Goal: Find specific page/section: Find specific page/section

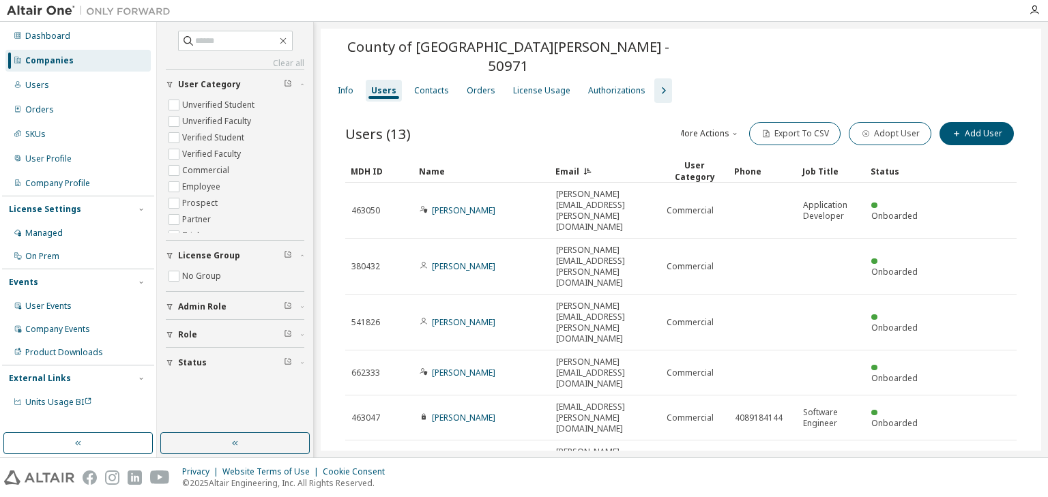
scroll to position [46, 0]
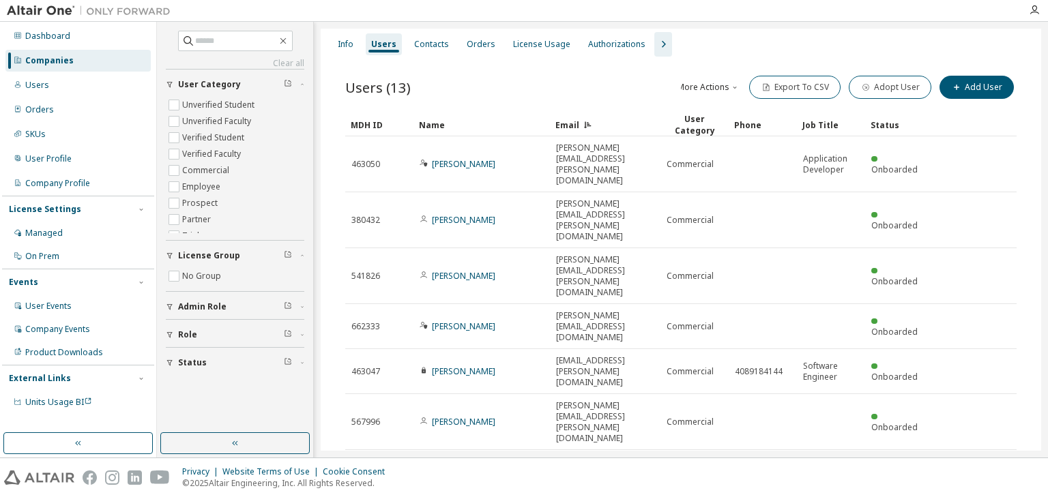
click at [51, 61] on div "Companies" at bounding box center [49, 60] width 48 height 11
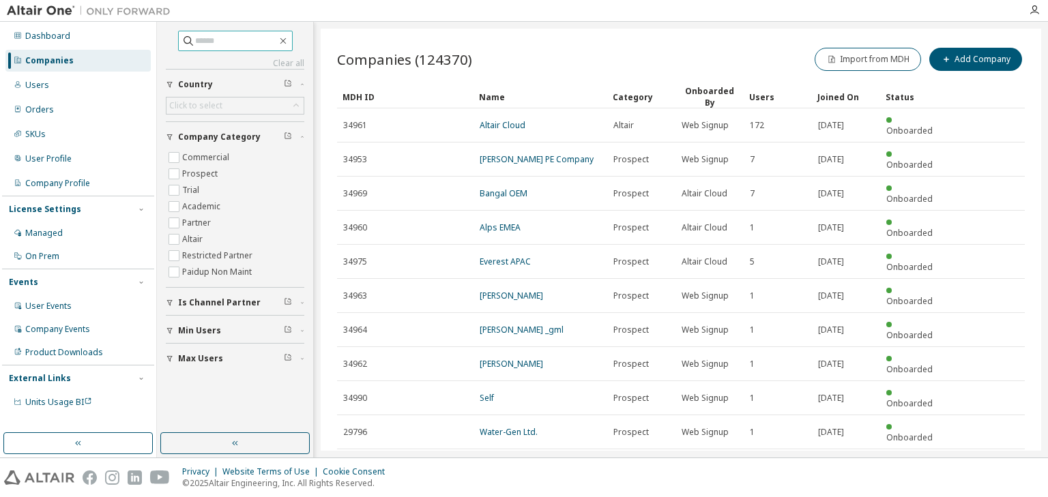
click at [198, 40] on input "text" at bounding box center [236, 41] width 82 height 14
type input "*******"
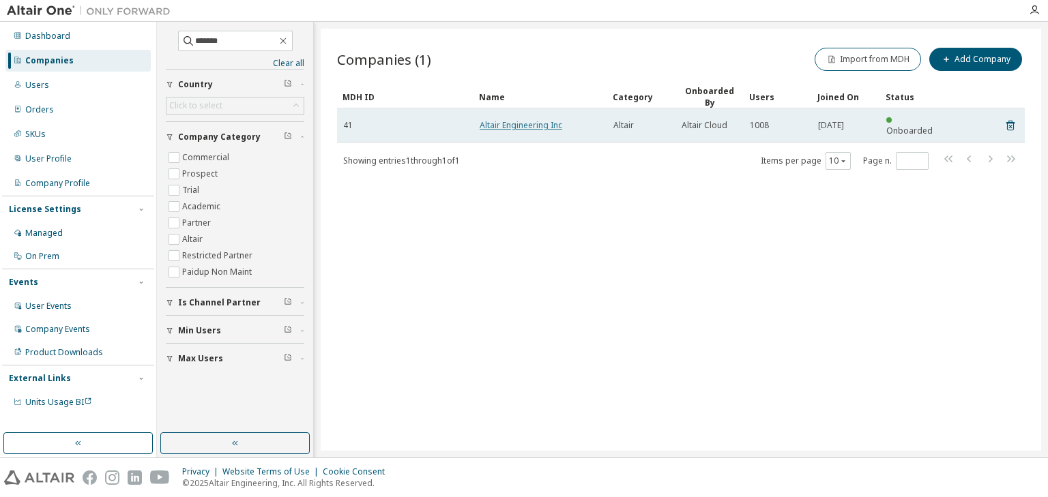
click at [491, 121] on link "Altair Engineering Inc" at bounding box center [520, 125] width 83 height 12
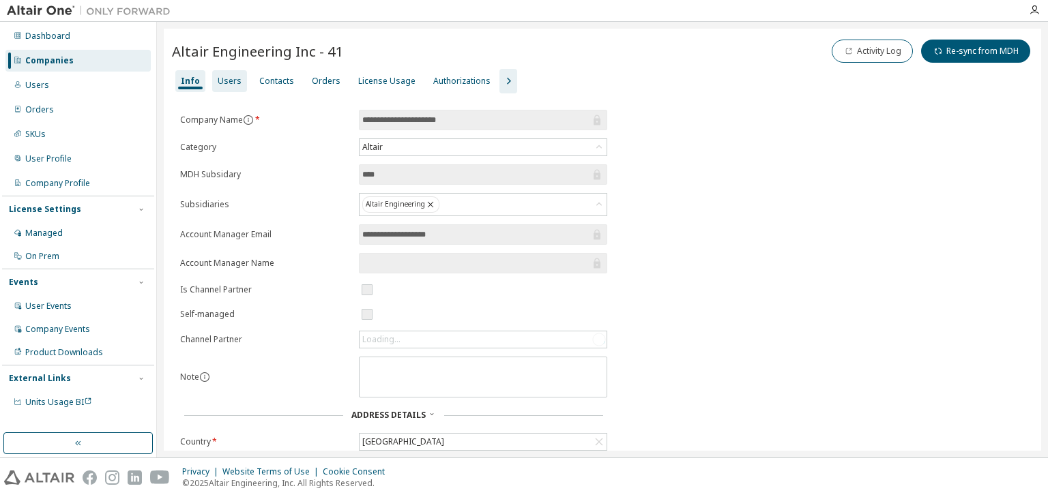
click at [224, 85] on div "Users" at bounding box center [230, 81] width 24 height 11
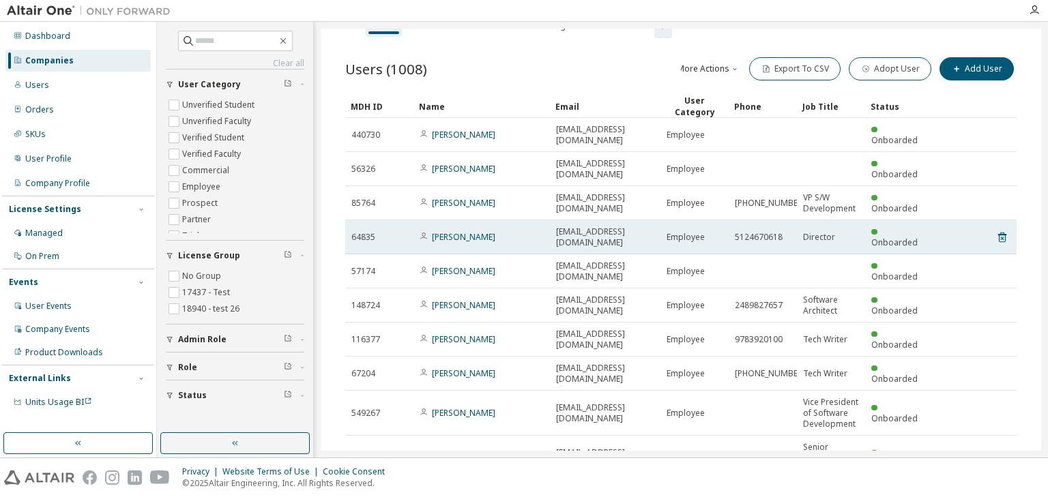
scroll to position [79, 0]
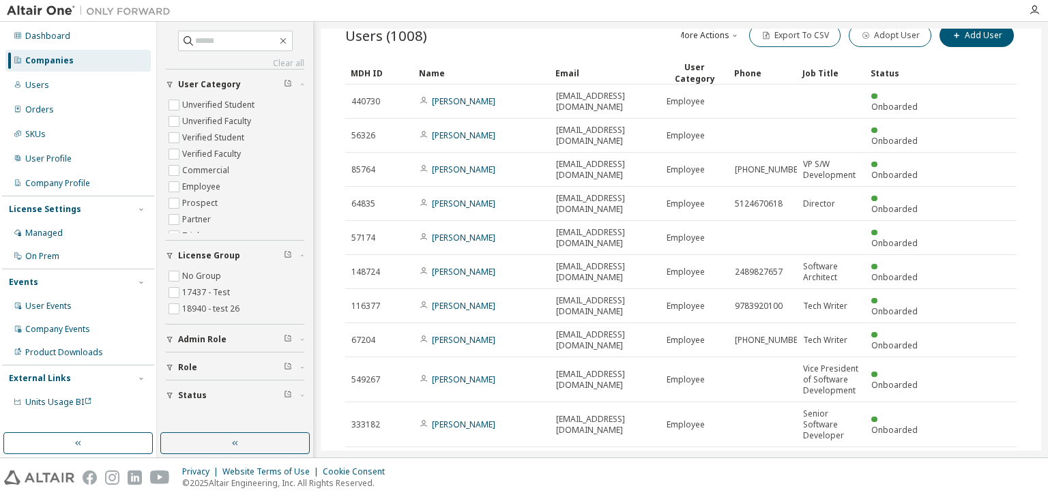
click at [833, 465] on icon "button" at bounding box center [835, 466] width 4 height 2
click at [827, 480] on div "100" at bounding box center [865, 481] width 109 height 16
click at [583, 71] on div "Email" at bounding box center [605, 73] width 100 height 22
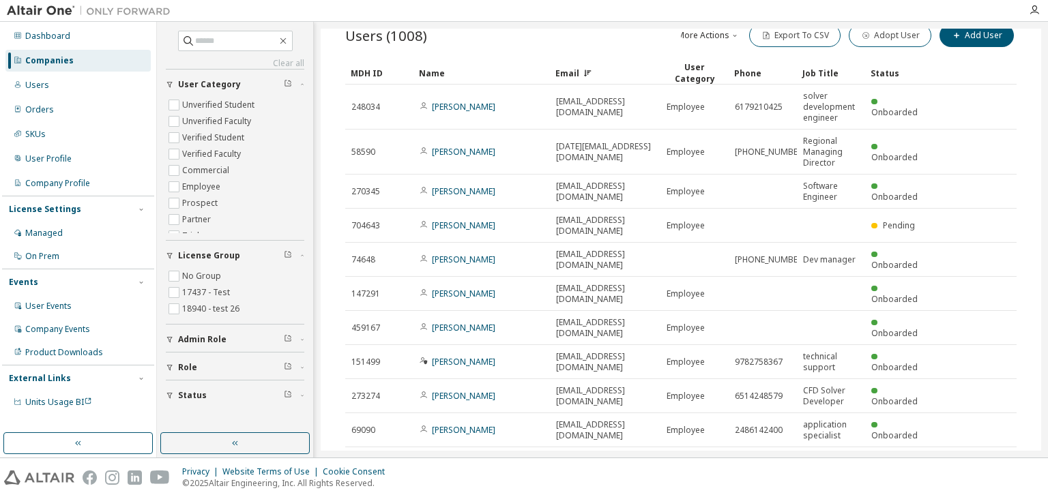
click at [594, 70] on div "Email" at bounding box center [605, 73] width 100 height 22
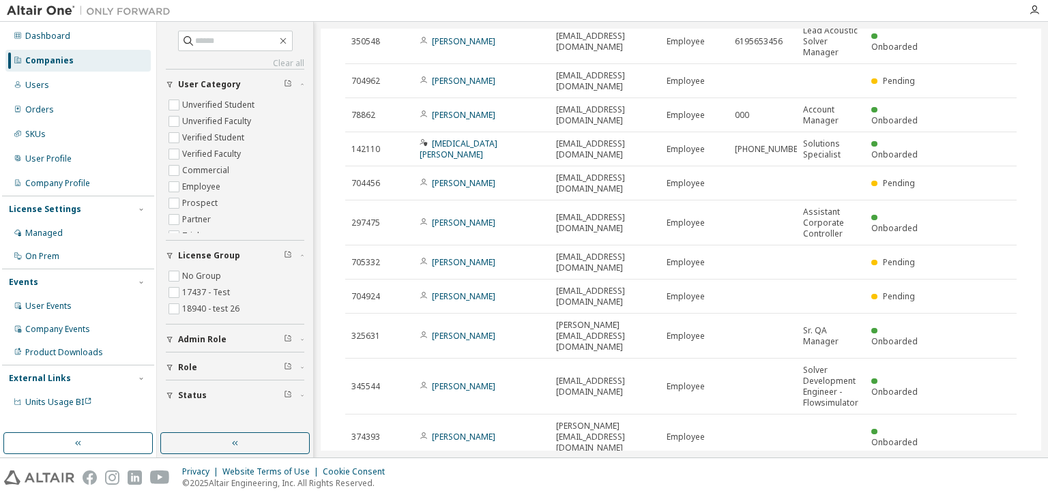
scroll to position [1716, 0]
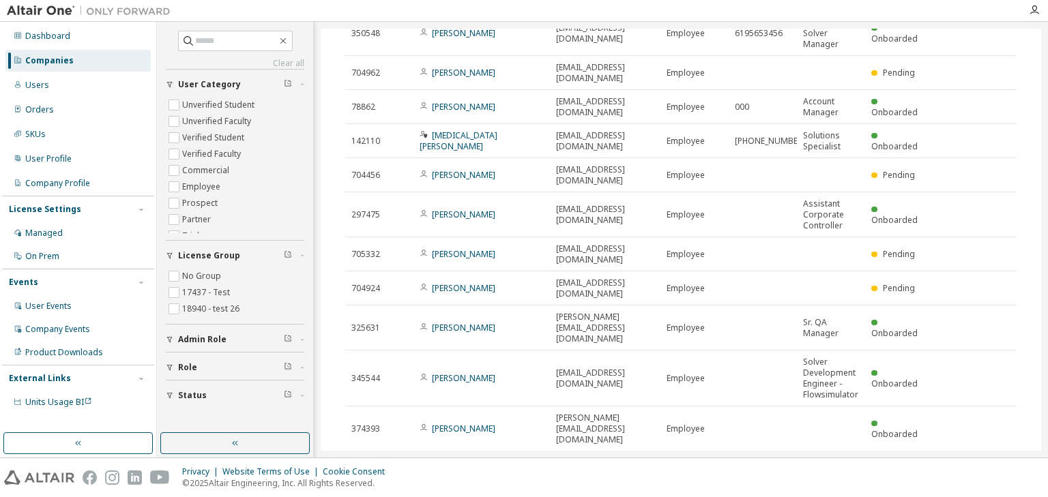
click at [41, 64] on div "Companies" at bounding box center [49, 60] width 48 height 11
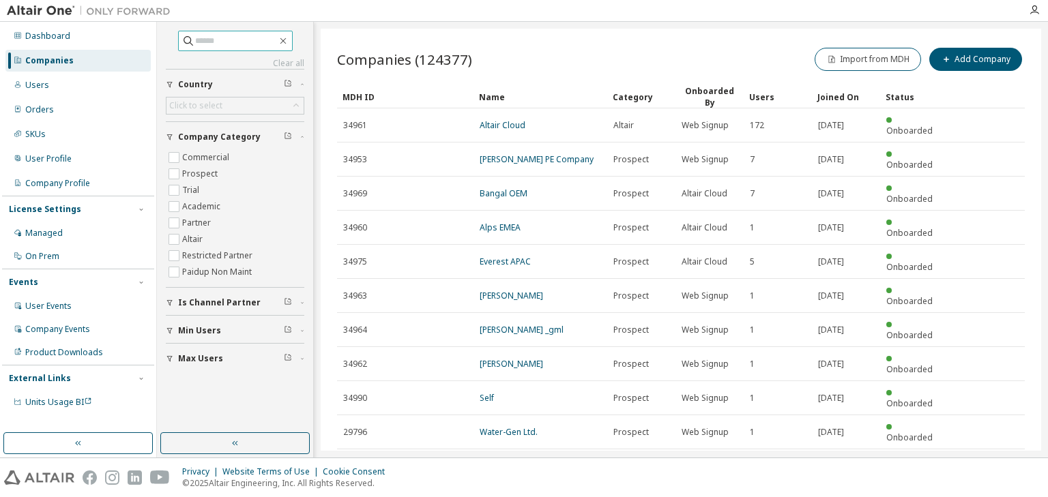
click at [202, 40] on input "text" at bounding box center [236, 41] width 82 height 14
paste input "**********"
type input "**********"
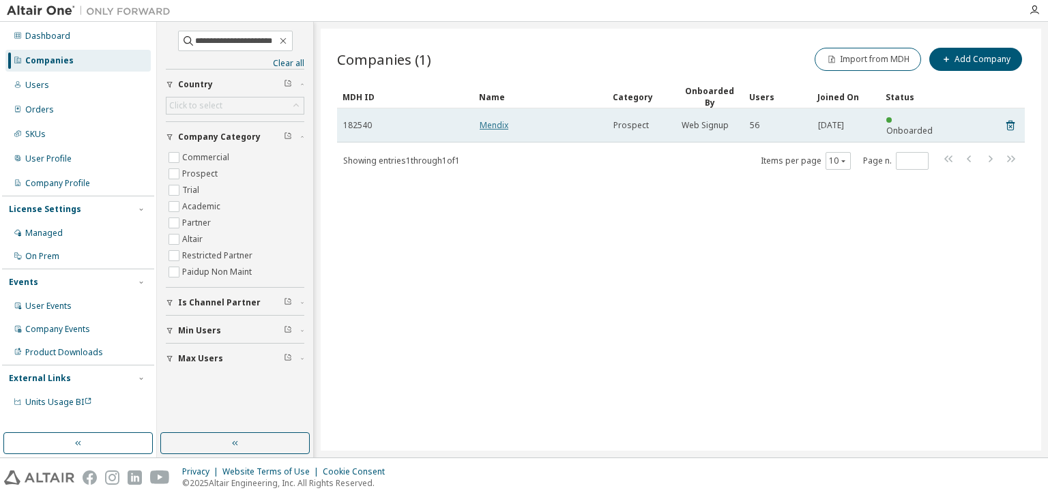
click at [494, 119] on link "Mendix" at bounding box center [493, 125] width 29 height 12
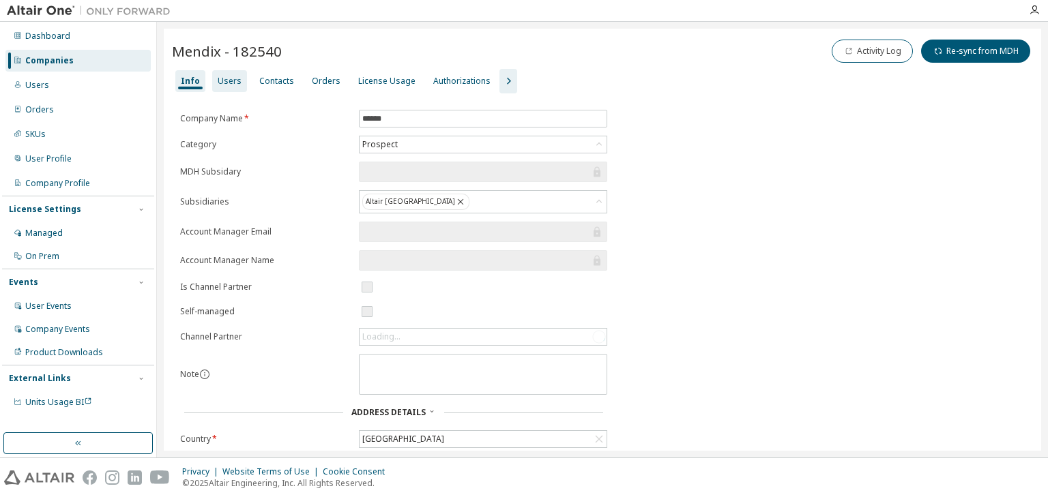
click at [371, 81] on div "License Usage" at bounding box center [386, 81] width 57 height 11
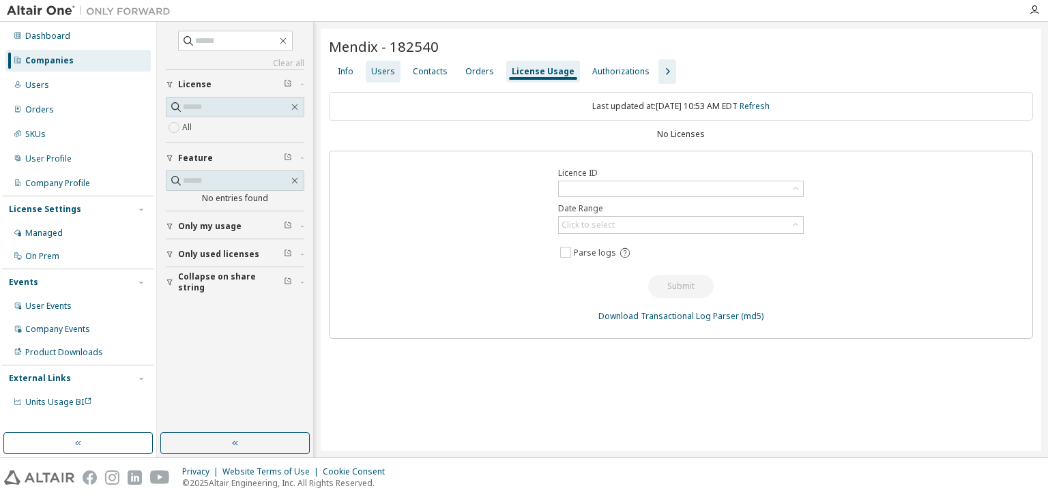
click at [383, 70] on div "Users" at bounding box center [383, 71] width 24 height 11
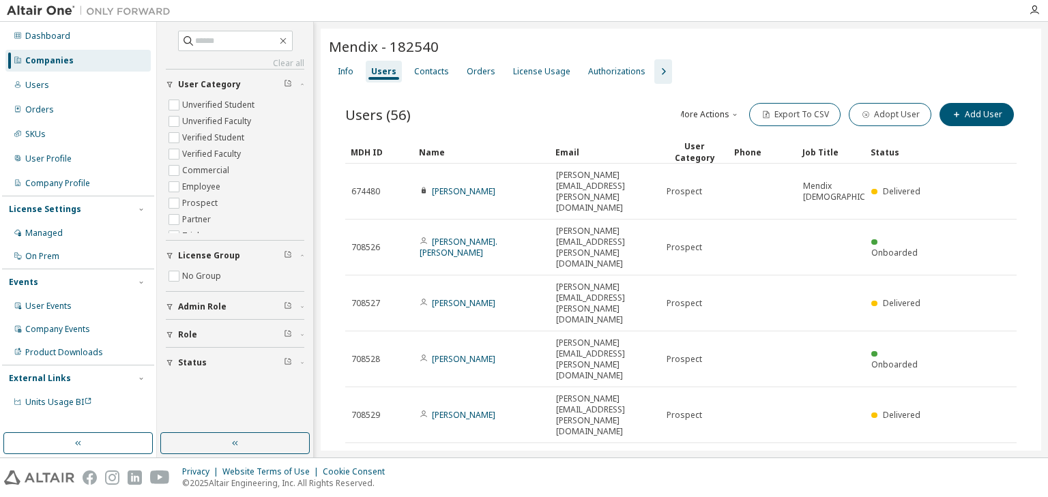
click at [1041, 14] on div at bounding box center [1033, 10] width 27 height 11
click at [1035, 11] on icon "button" at bounding box center [1034, 10] width 11 height 11
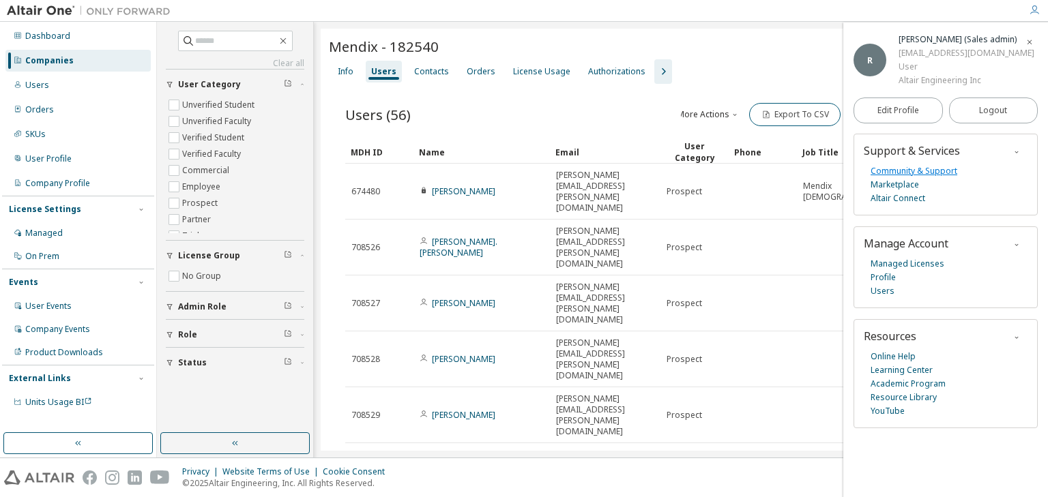
click at [882, 170] on link "Community & Support" at bounding box center [913, 171] width 87 height 14
click at [1031, 40] on icon "button" at bounding box center [1029, 42] width 8 height 8
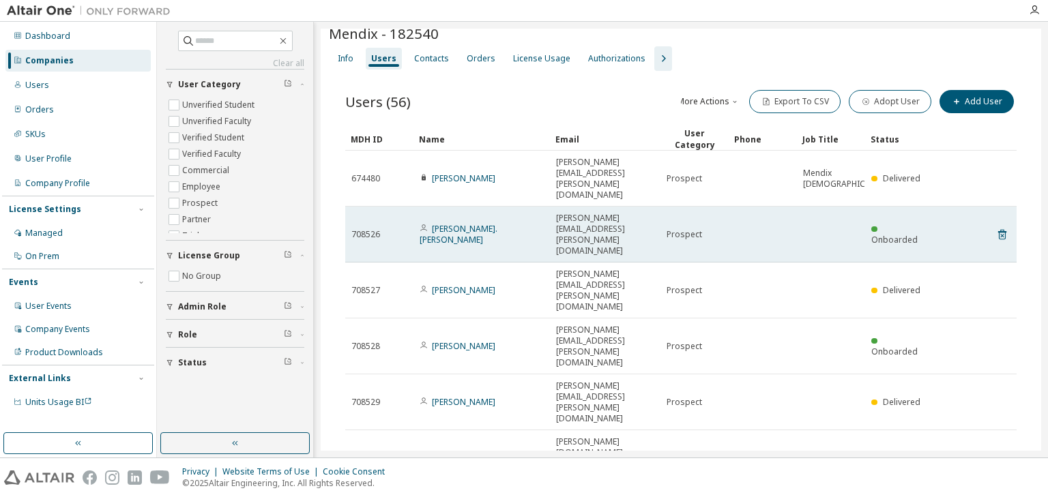
scroll to position [25, 0]
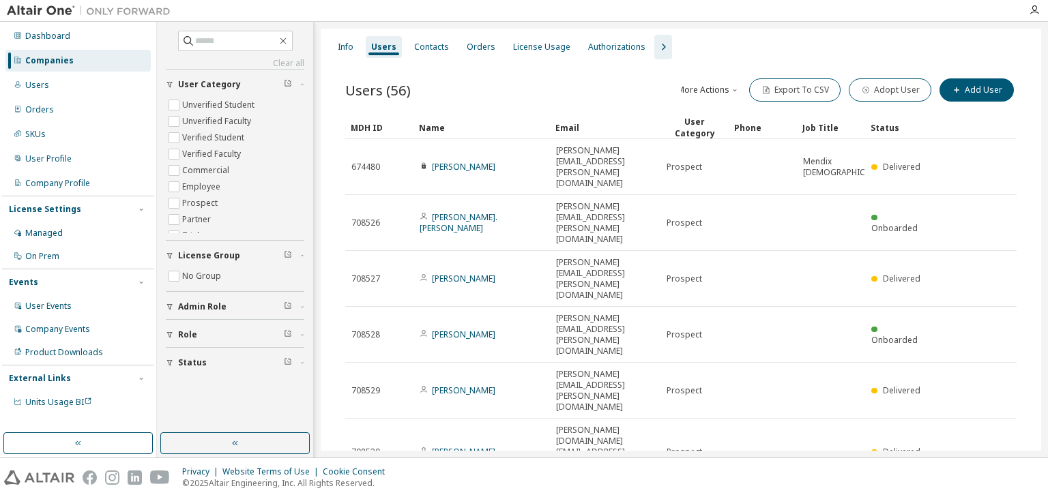
click at [831, 453] on div "30" at bounding box center [865, 449] width 109 height 16
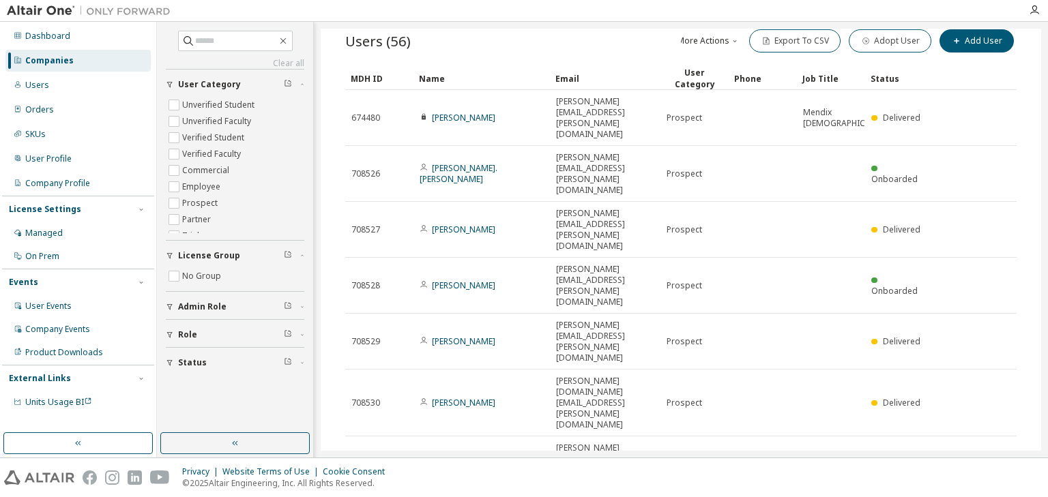
scroll to position [0, 0]
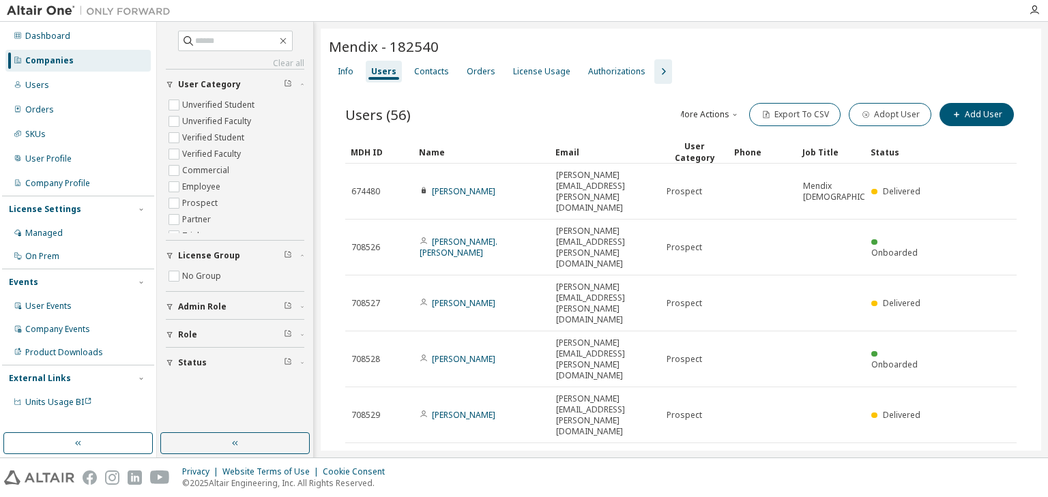
click at [56, 57] on div "Companies" at bounding box center [49, 60] width 48 height 11
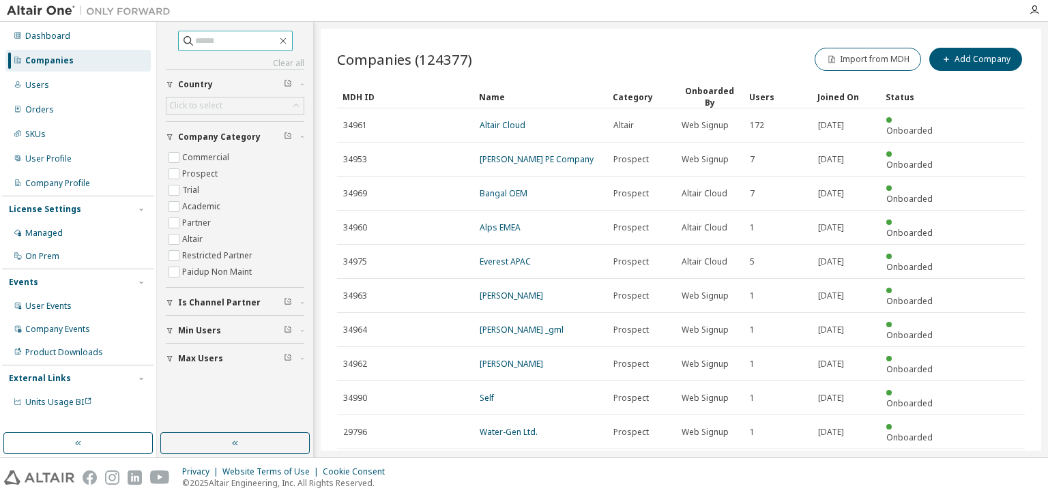
click at [203, 40] on input "text" at bounding box center [236, 41] width 82 height 14
type input "******"
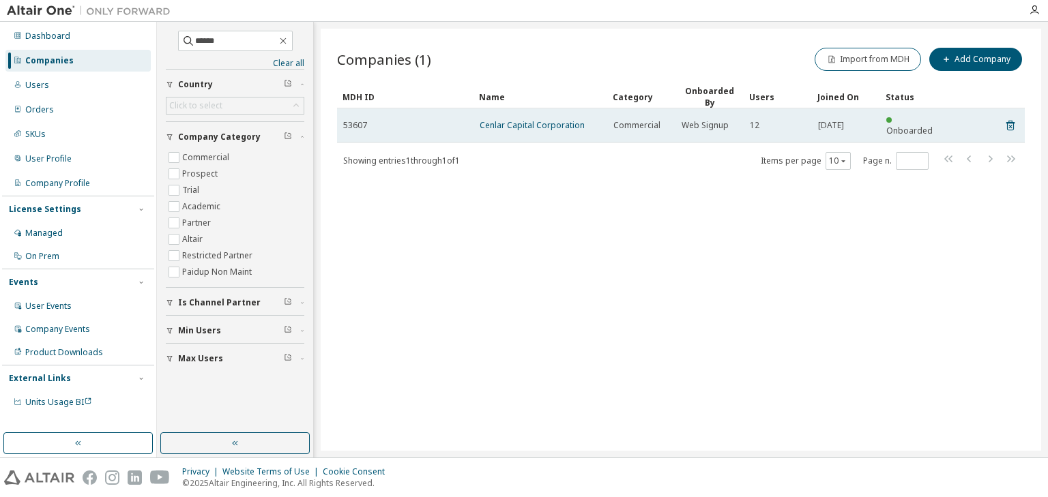
click at [542, 123] on td "Cenlar Capital Corporation" at bounding box center [540, 125] width 134 height 34
click at [540, 122] on link "Cenlar Capital Corporation" at bounding box center [531, 125] width 105 height 12
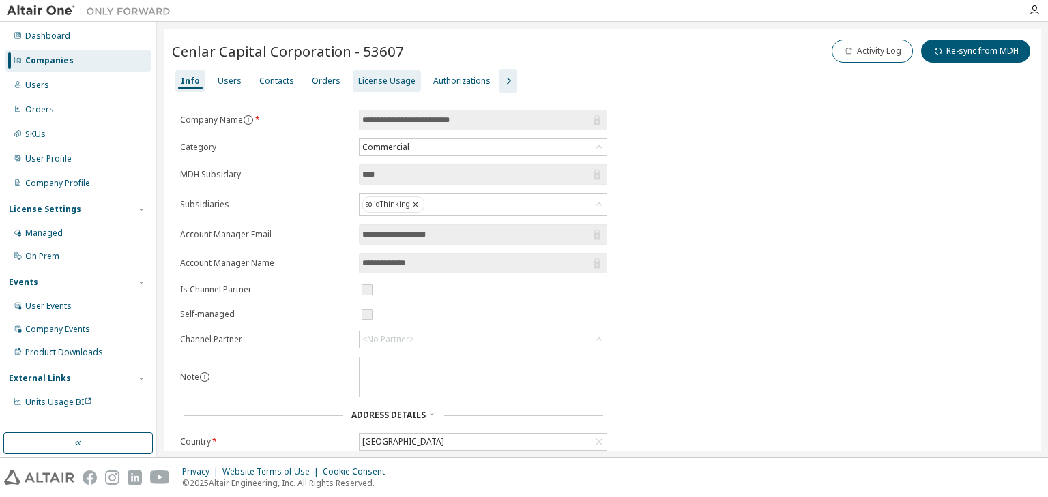
click at [367, 83] on div "License Usage" at bounding box center [386, 81] width 57 height 11
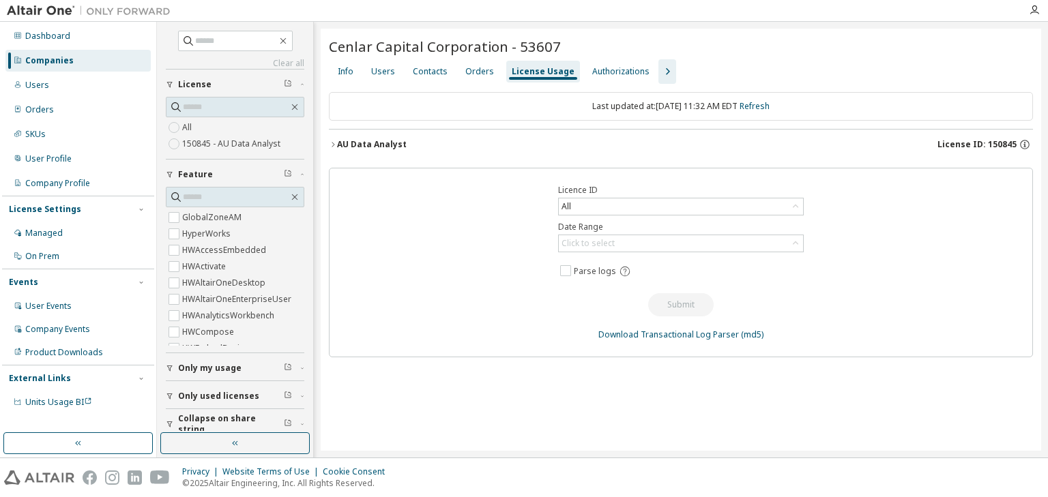
click at [329, 143] on icon "button" at bounding box center [333, 145] width 8 height 8
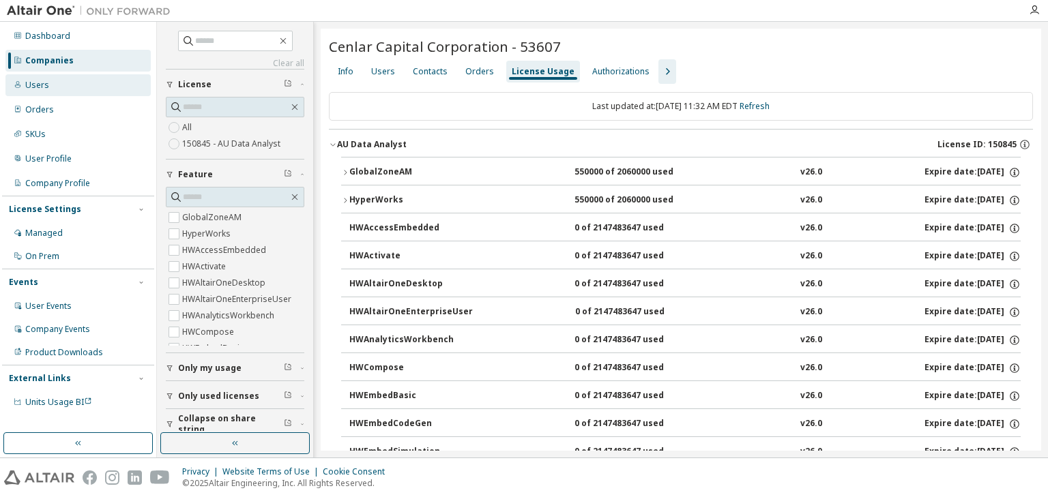
click at [32, 83] on div "Users" at bounding box center [37, 85] width 24 height 11
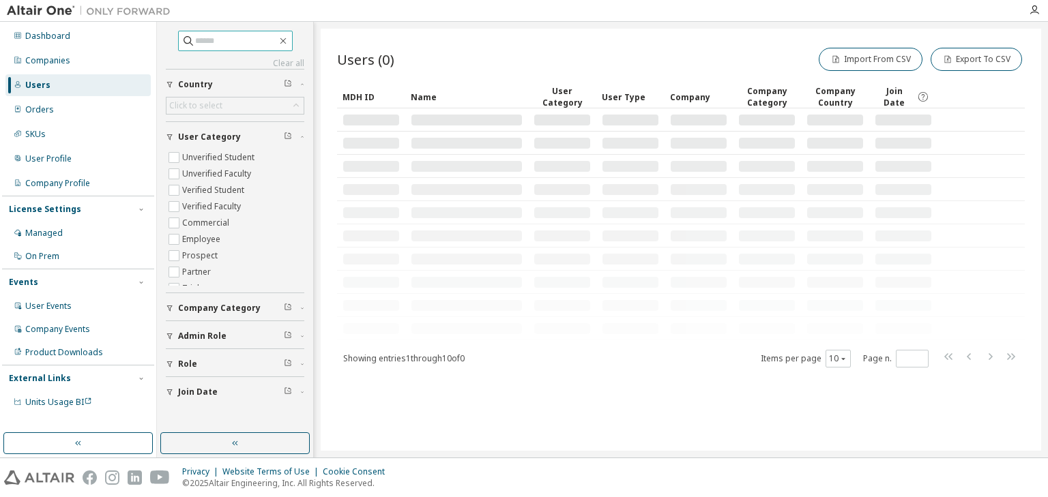
click at [202, 41] on input "text" at bounding box center [236, 41] width 82 height 14
paste input "**********"
type input "**********"
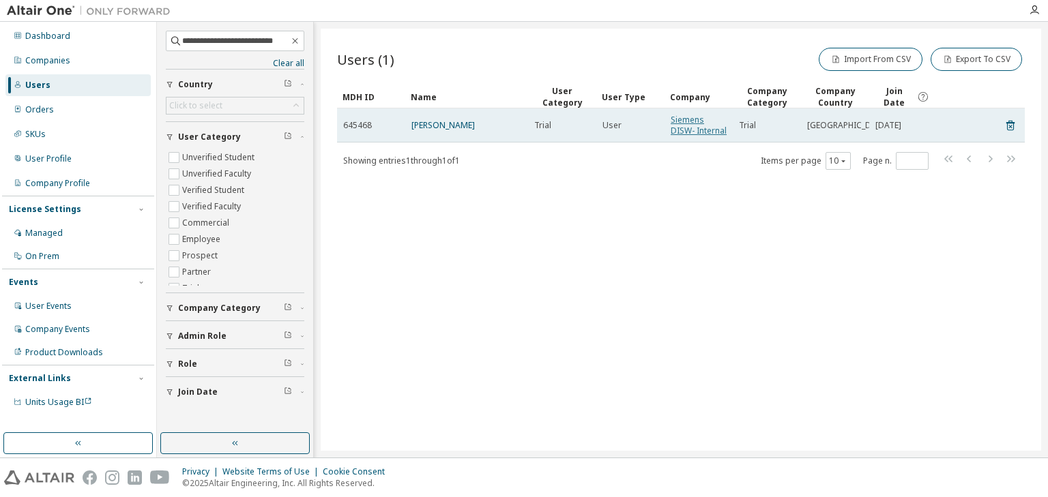
click at [680, 136] on link "Siemens DISW- Internal" at bounding box center [698, 125] width 56 height 23
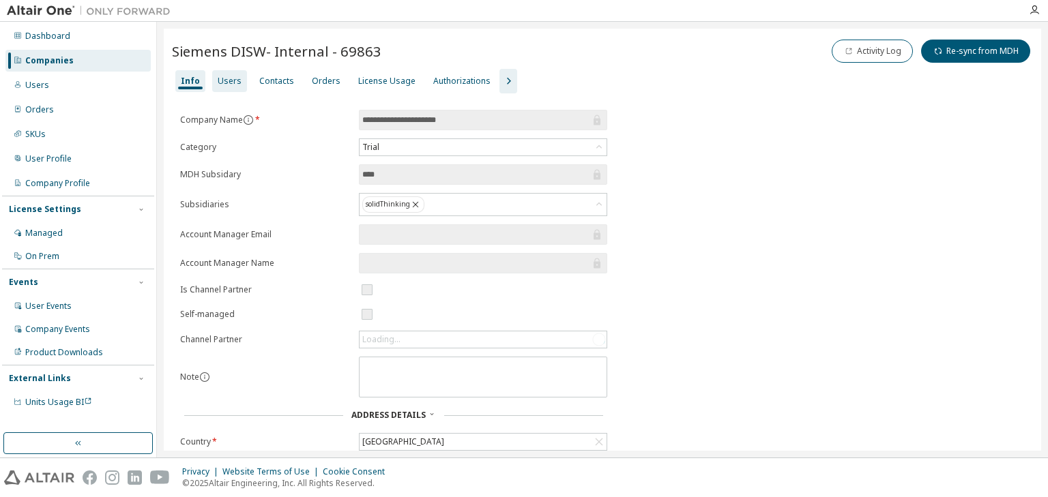
click at [222, 81] on div "Users" at bounding box center [230, 81] width 24 height 11
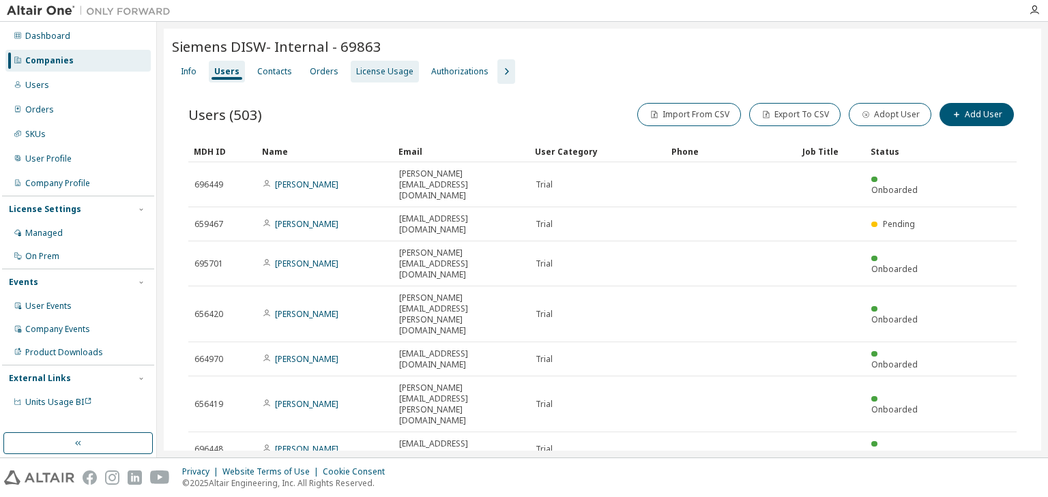
click at [358, 74] on div "Info Users Contacts Orders License Usage Authorizations" at bounding box center [602, 71] width 861 height 25
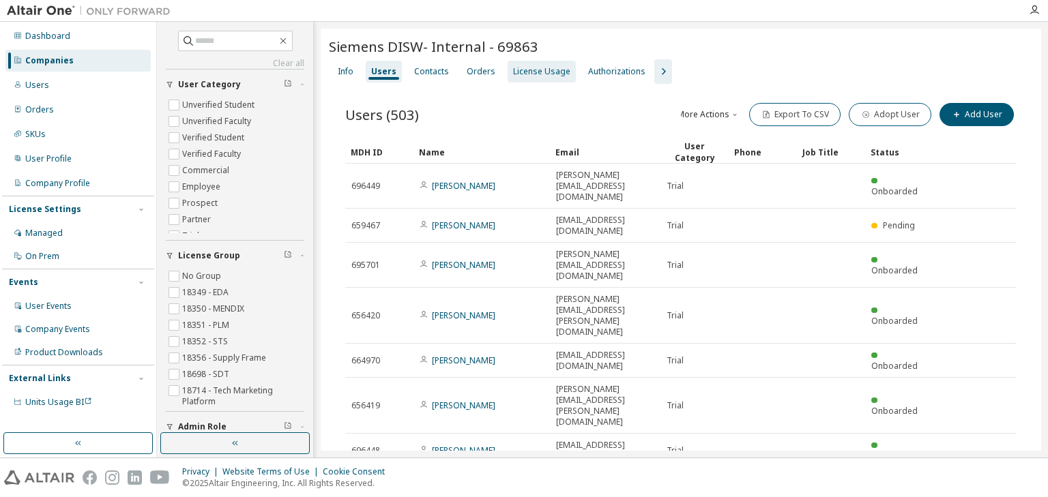
click at [513, 74] on div "License Usage" at bounding box center [541, 71] width 57 height 11
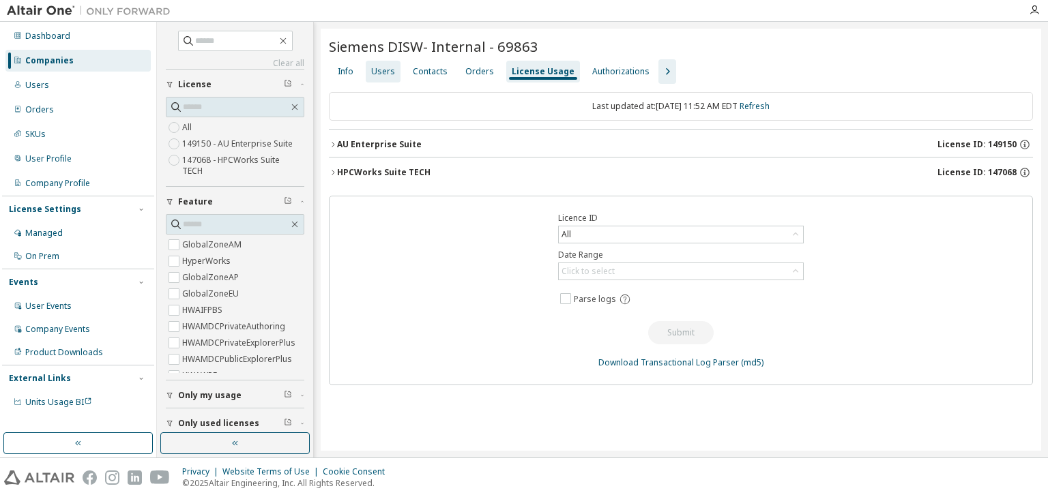
click at [379, 74] on div "Users" at bounding box center [383, 71] width 24 height 11
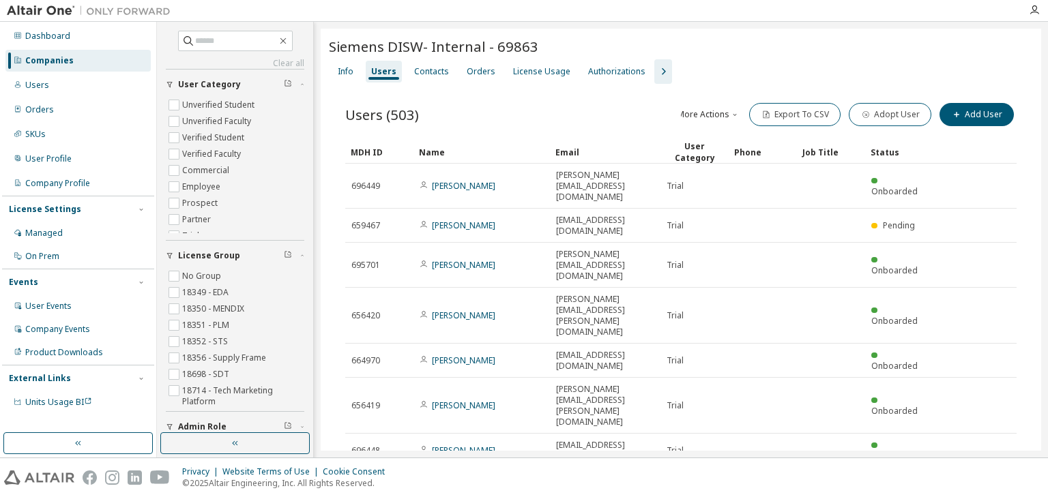
click at [38, 63] on div "Companies" at bounding box center [49, 60] width 48 height 11
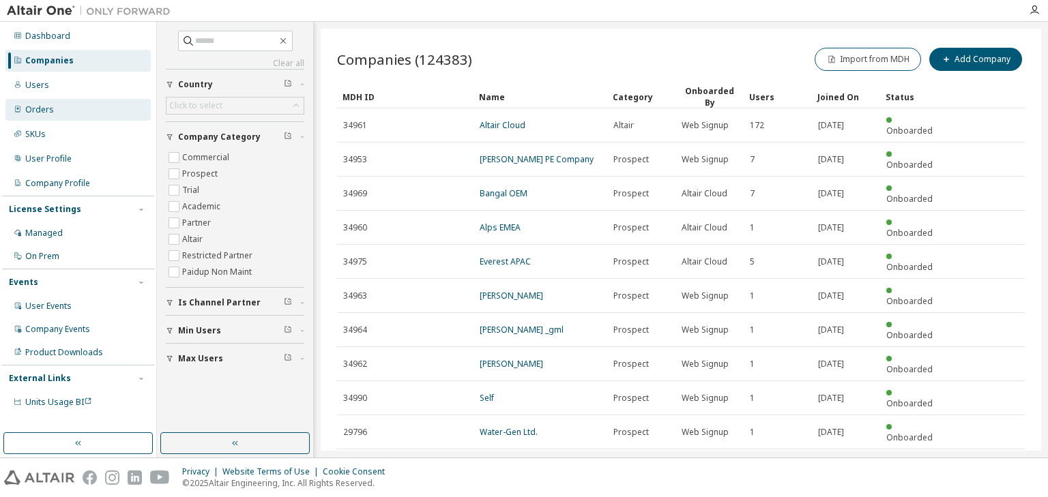
click at [35, 109] on div "Orders" at bounding box center [39, 109] width 29 height 11
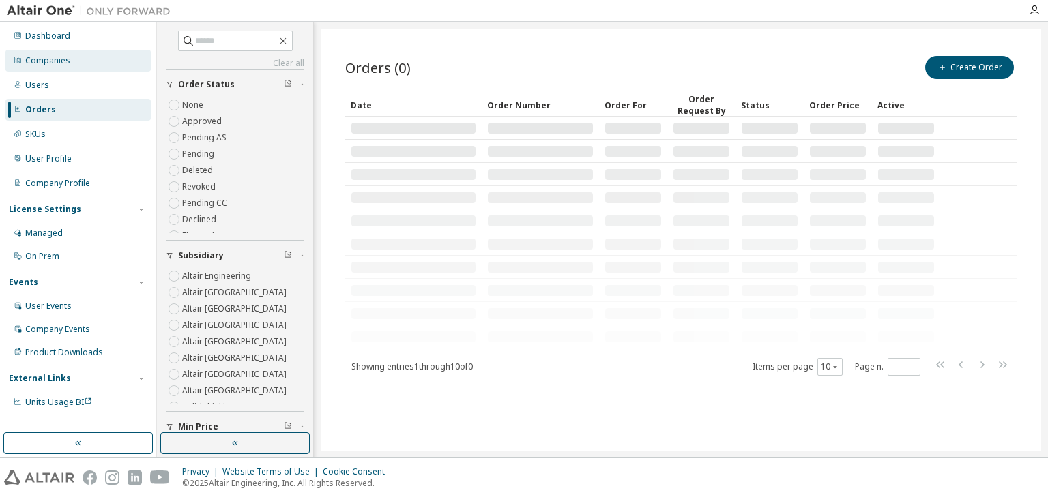
click at [38, 57] on div "Companies" at bounding box center [47, 60] width 45 height 11
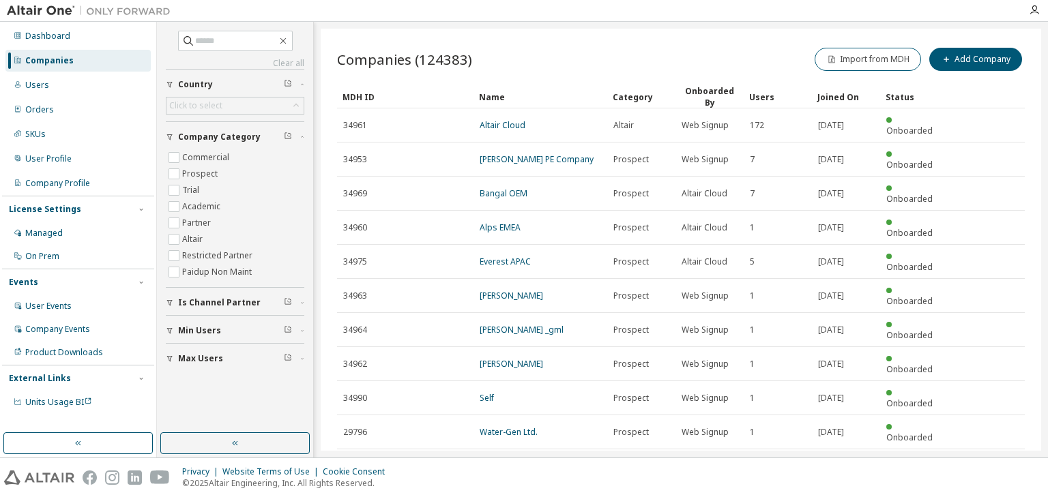
click at [36, 65] on div "Companies" at bounding box center [49, 60] width 48 height 11
click at [195, 39] on input "text" at bounding box center [236, 41] width 82 height 14
type input "******"
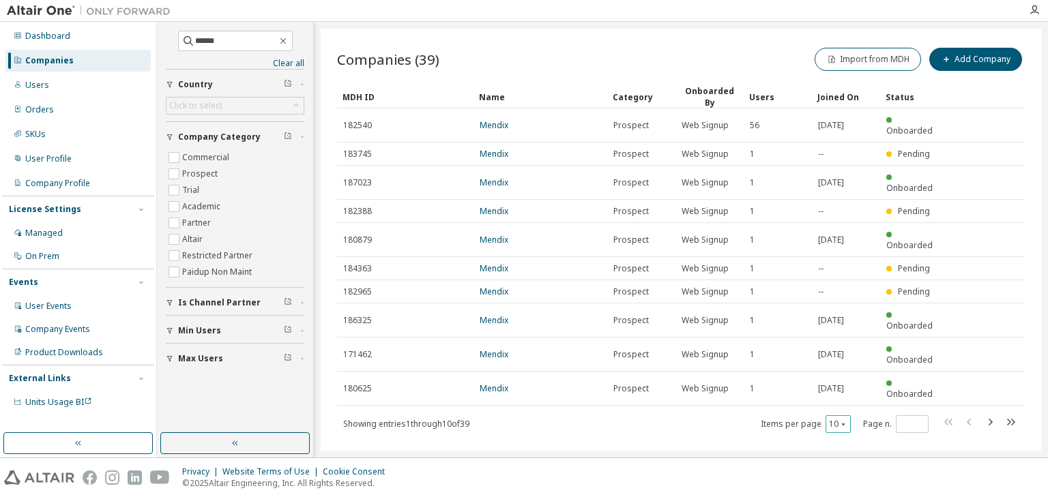
click at [839, 420] on icon "button" at bounding box center [843, 424] width 8 height 8
click at [846, 416] on div "50" at bounding box center [879, 424] width 109 height 16
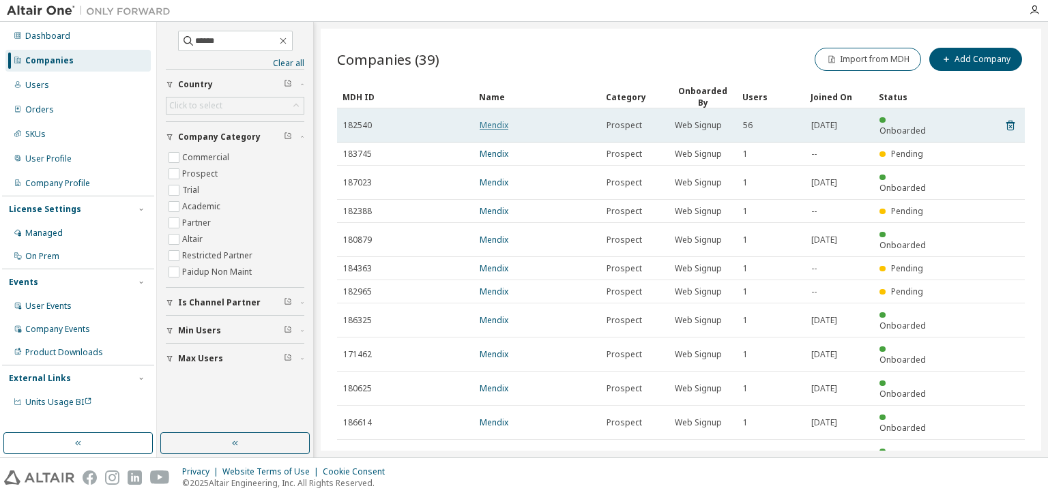
click at [497, 120] on link "Mendix" at bounding box center [493, 125] width 29 height 12
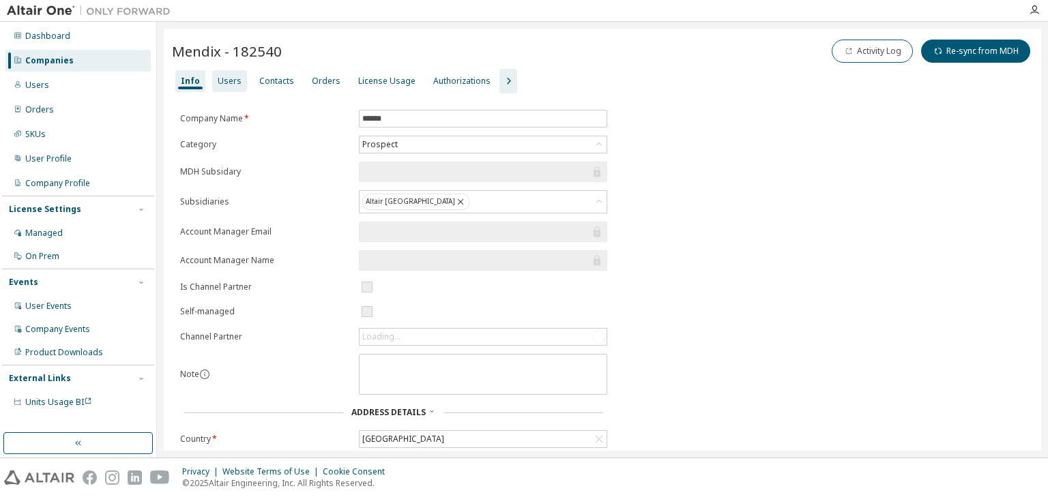
click at [226, 79] on div "Users" at bounding box center [230, 81] width 24 height 11
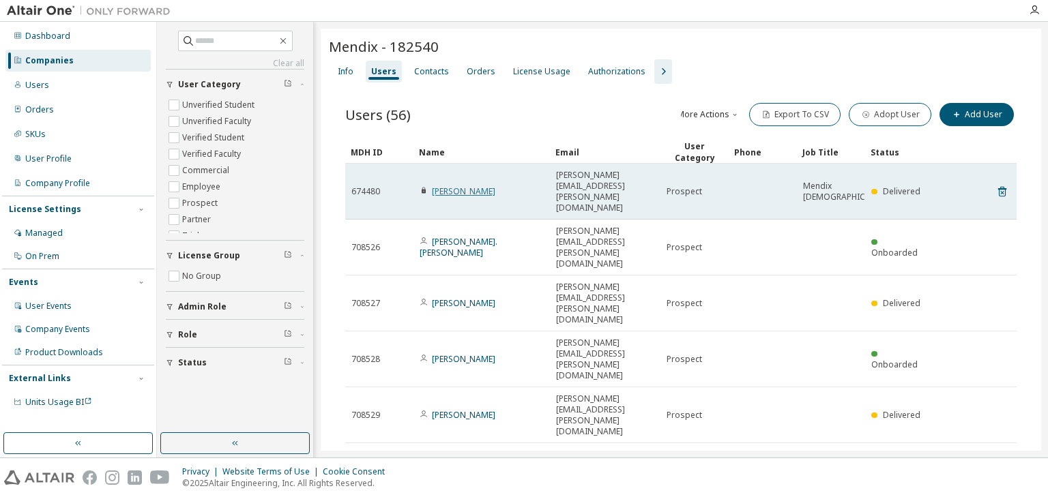
click at [440, 186] on link "[PERSON_NAME]" at bounding box center [463, 192] width 63 height 12
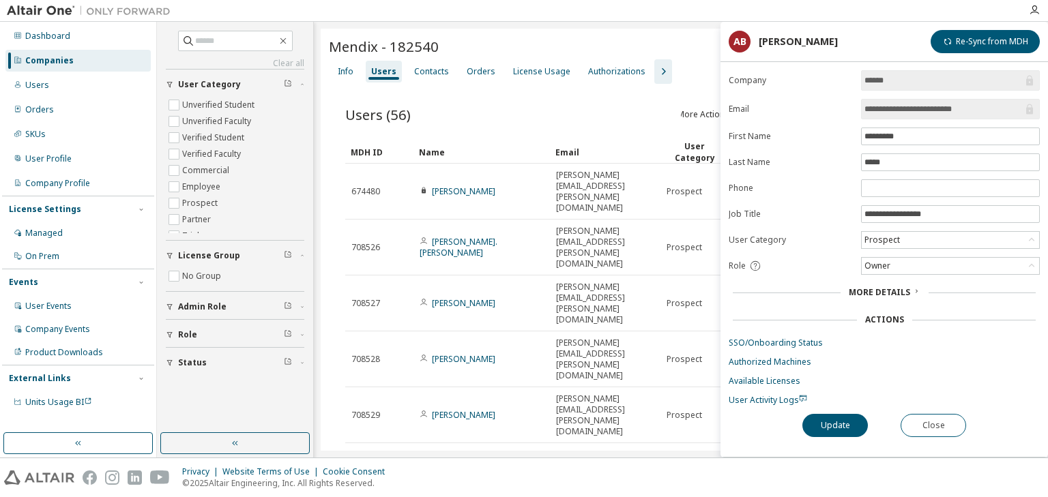
click at [922, 110] on input "**********" at bounding box center [943, 109] width 158 height 14
click at [550, 106] on div "Users (56) More Actions Import From CSV Export To CSV Adopt User Add User" at bounding box center [680, 114] width 671 height 29
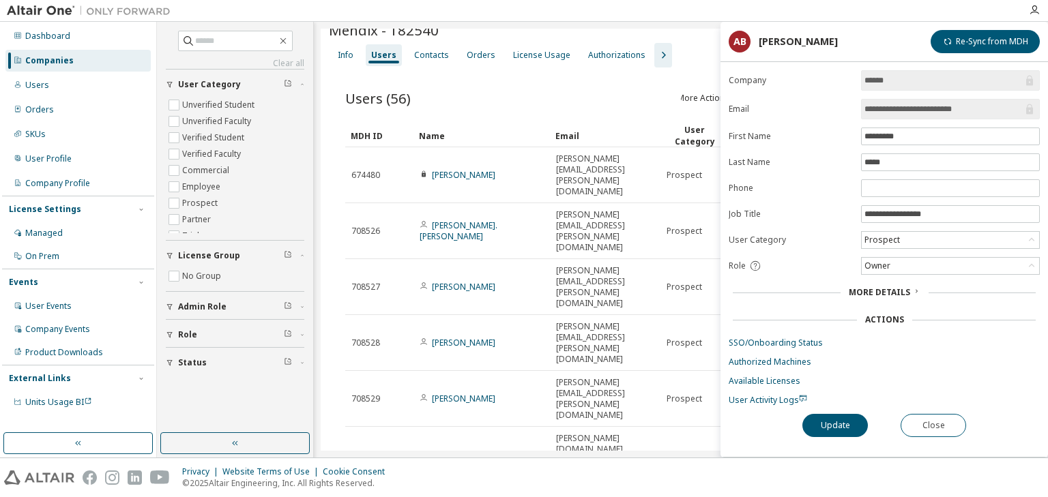
scroll to position [25, 0]
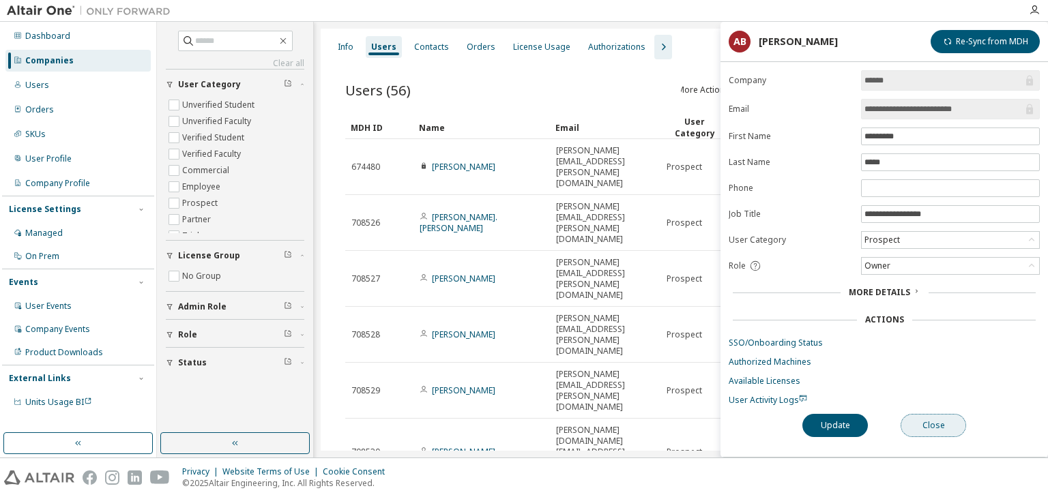
click at [923, 415] on button "Close" at bounding box center [932, 425] width 65 height 23
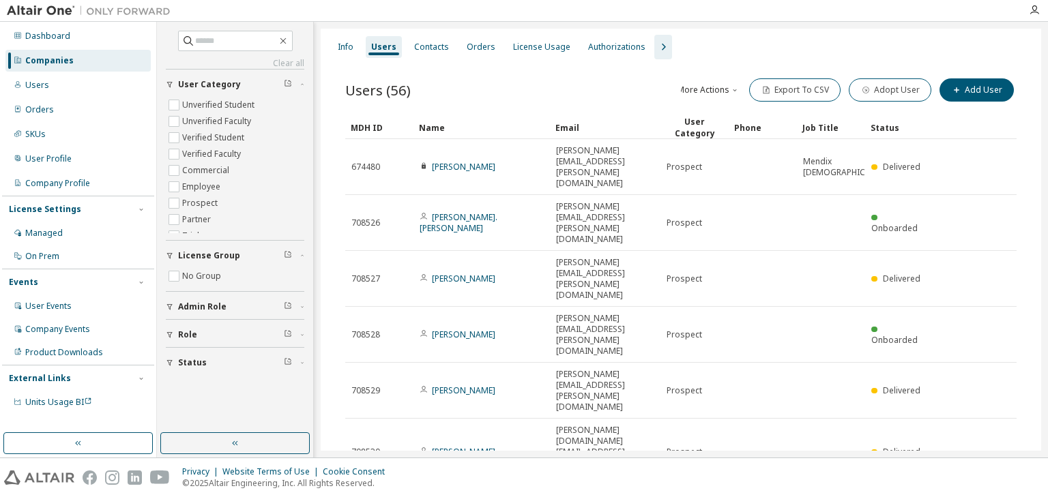
click at [832, 465] on div "50" at bounding box center [865, 465] width 109 height 16
click at [198, 35] on input "text" at bounding box center [236, 41] width 82 height 14
type input "******"
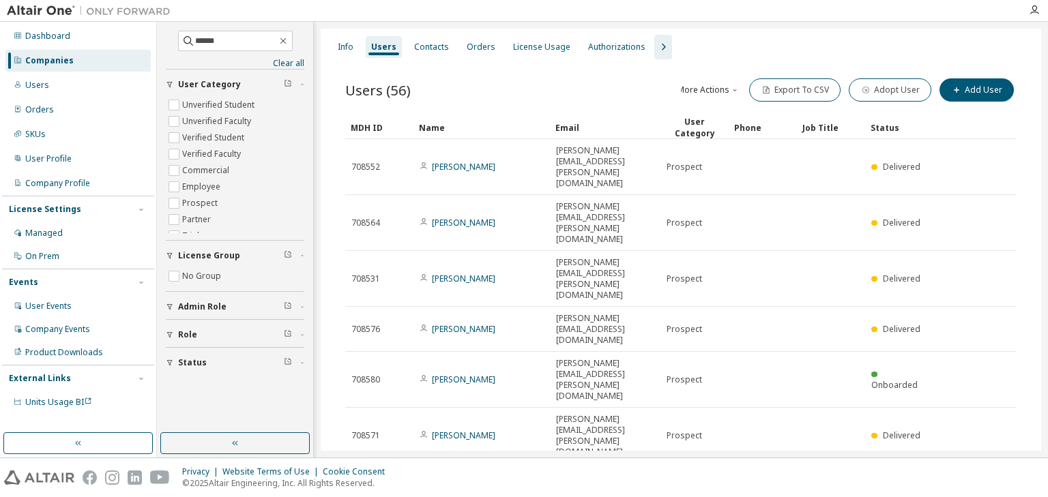
click at [54, 63] on div "Companies" at bounding box center [49, 60] width 48 height 11
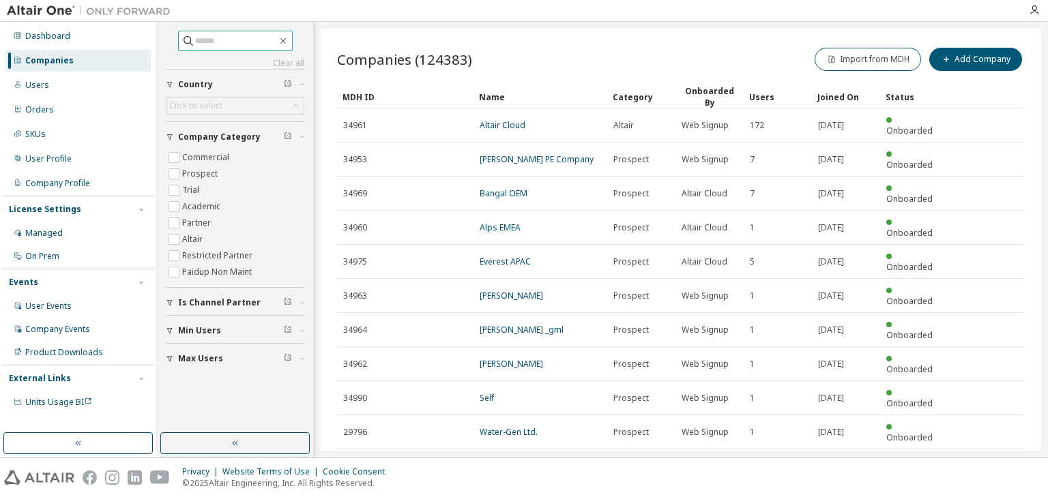
click at [218, 38] on input "text" at bounding box center [236, 41] width 82 height 14
type input "******"
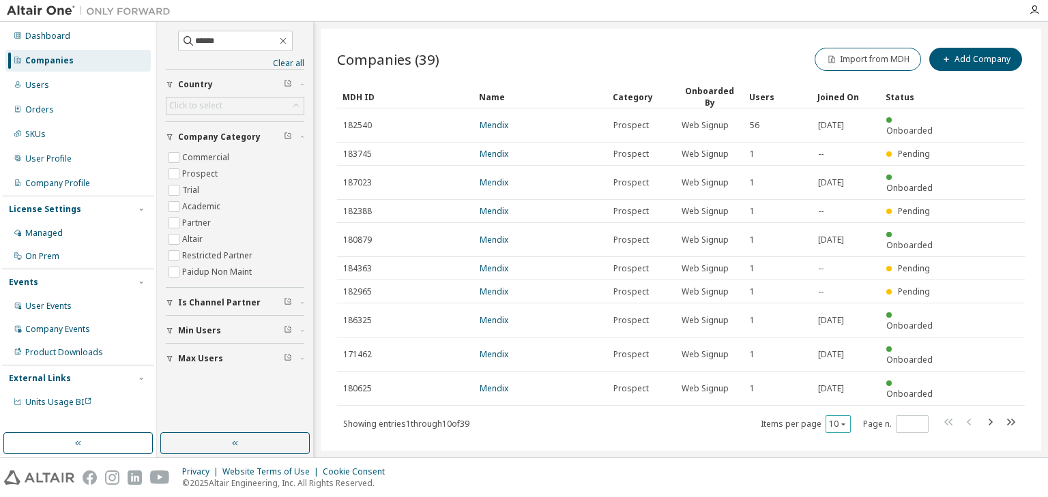
click at [840, 420] on icon "button" at bounding box center [843, 424] width 8 height 8
click at [840, 406] on div "30" at bounding box center [879, 408] width 109 height 16
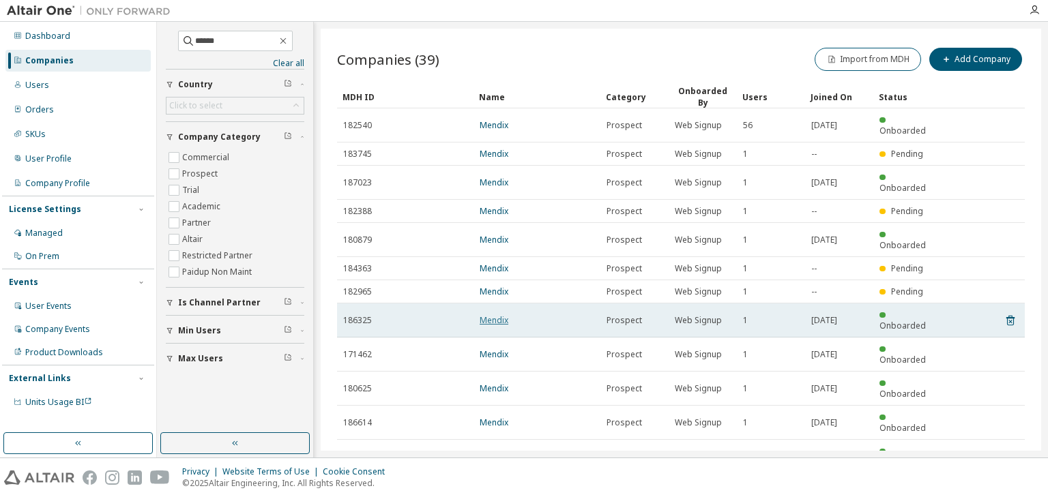
click at [492, 314] on link "Mendix" at bounding box center [493, 320] width 29 height 12
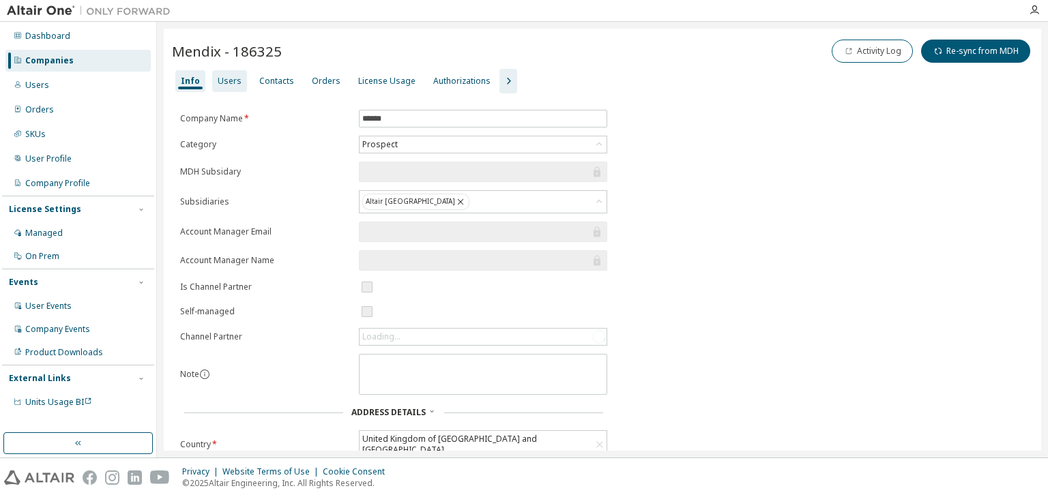
click at [231, 76] on div "Users" at bounding box center [230, 81] width 24 height 11
click at [76, 61] on div "Companies" at bounding box center [77, 61] width 145 height 22
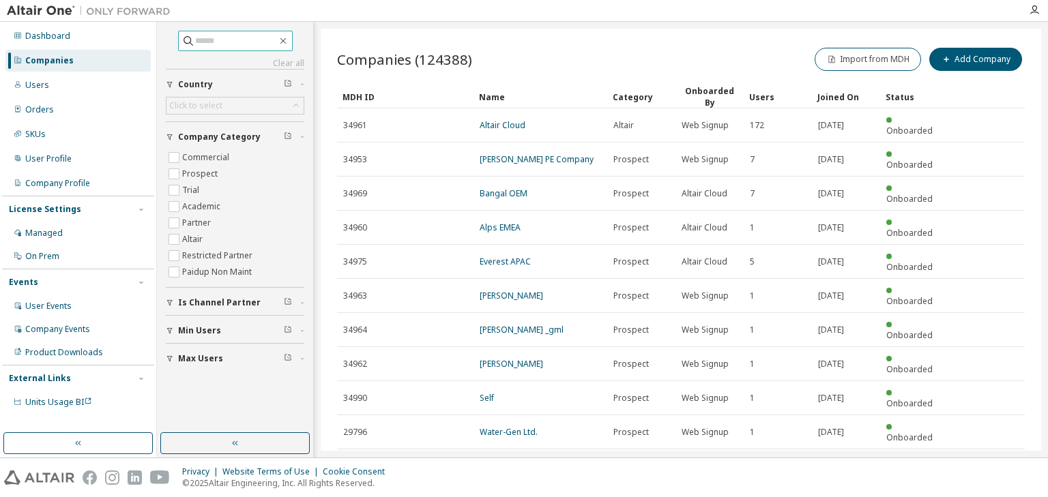
click at [255, 41] on input "text" at bounding box center [236, 41] width 82 height 14
type input "******"
